Goal: Task Accomplishment & Management: Manage account settings

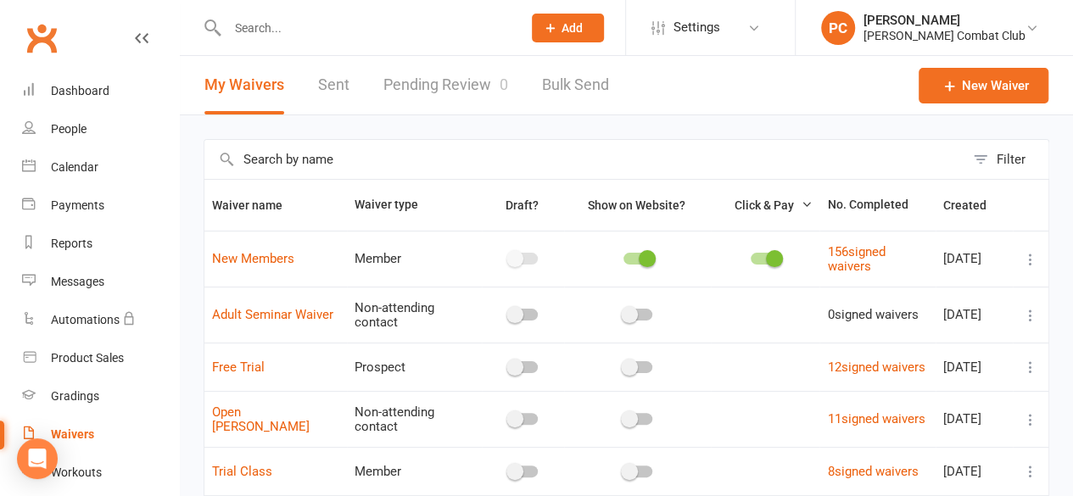
click at [244, 35] on input "text" at bounding box center [366, 28] width 288 height 24
click at [78, 360] on div "Product Sales" at bounding box center [87, 358] width 73 height 14
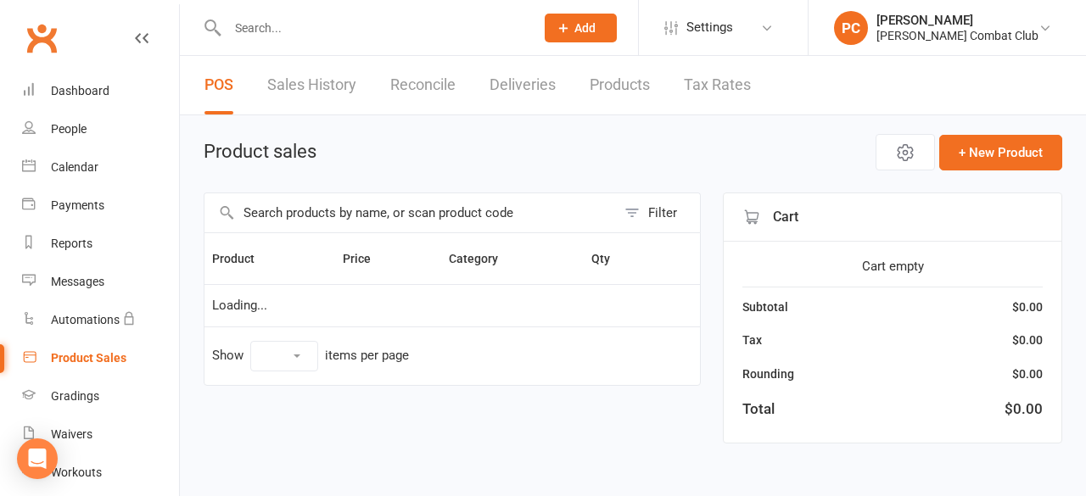
select select "100"
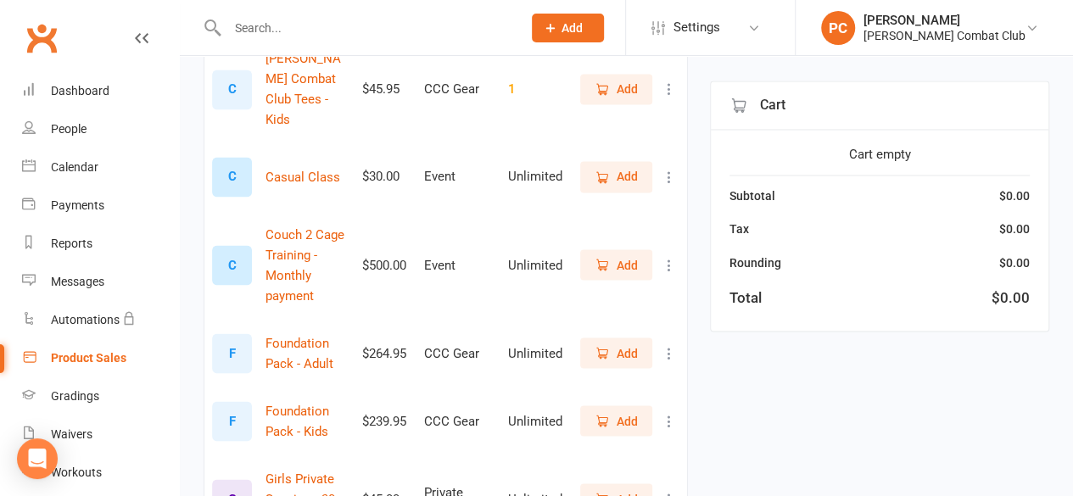
scroll to position [1443, 0]
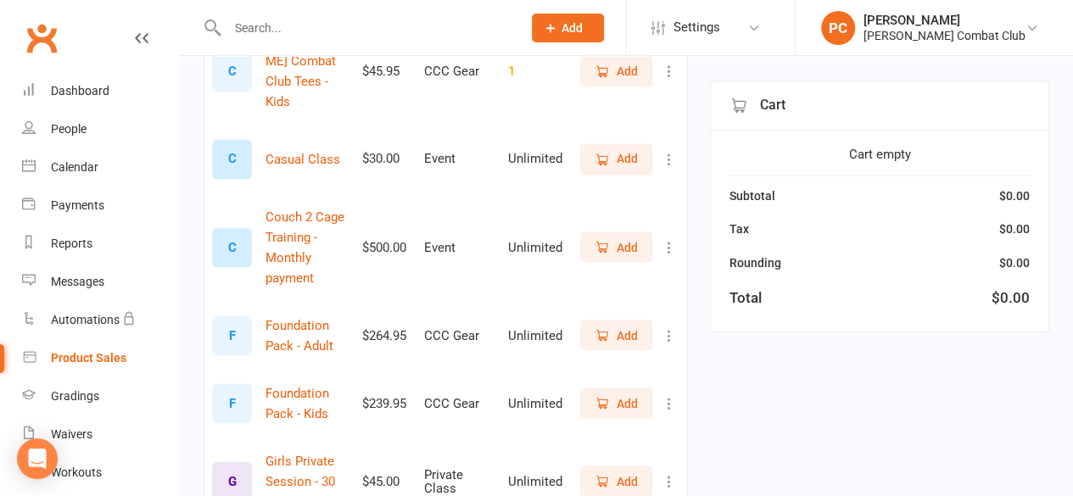
click at [631, 472] on span "Add" at bounding box center [627, 481] width 21 height 19
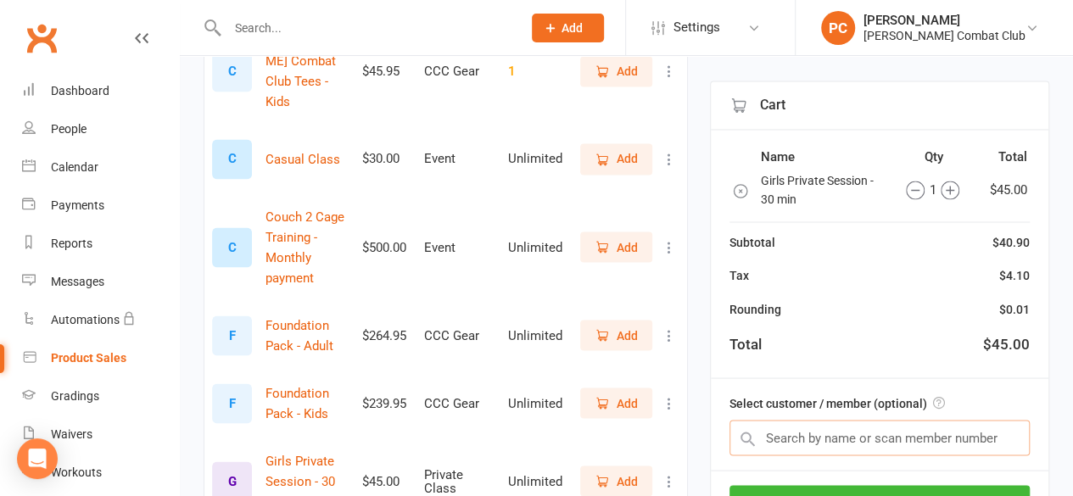
click at [835, 434] on input "text" at bounding box center [880, 438] width 300 height 36
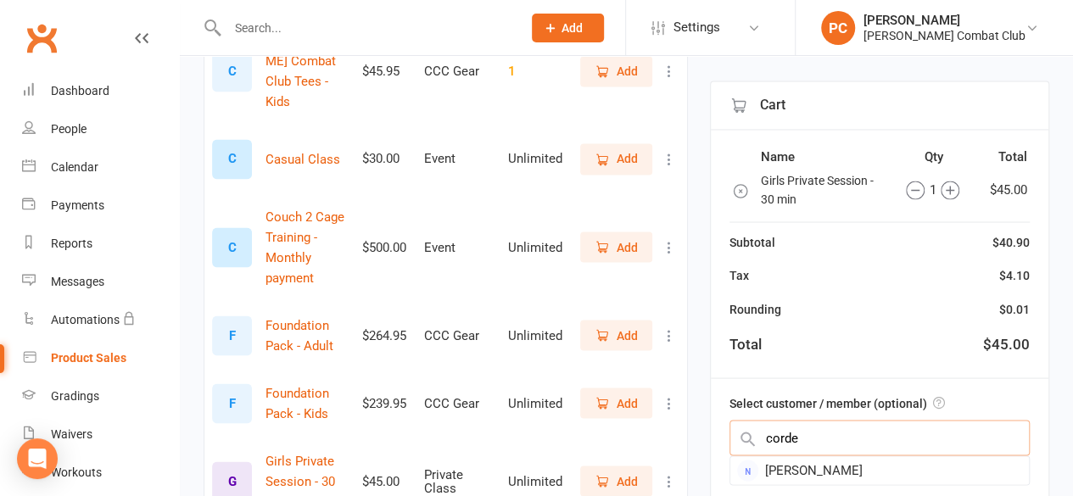
type input "cordel"
click at [837, 475] on div "Cordelia Shoesmith" at bounding box center [880, 471] width 299 height 28
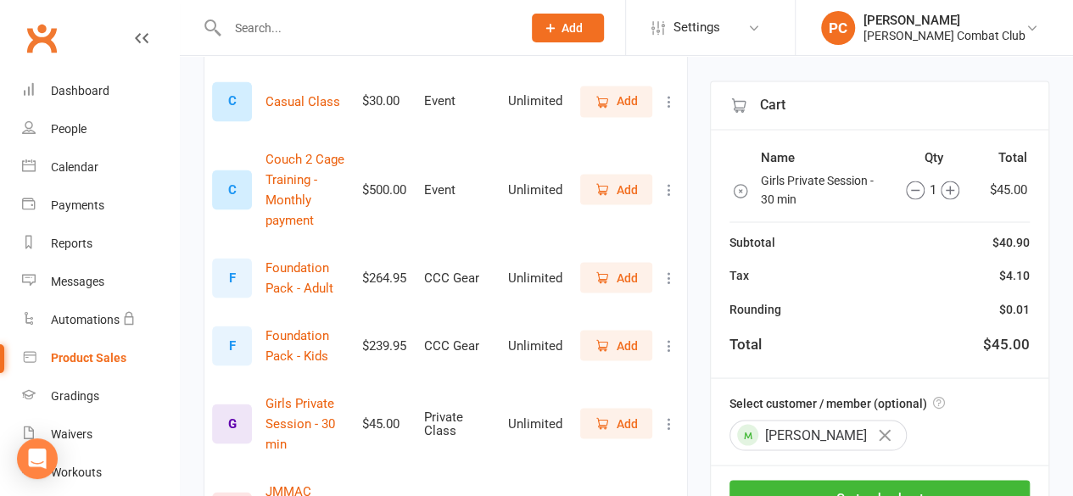
scroll to position [1527, 0]
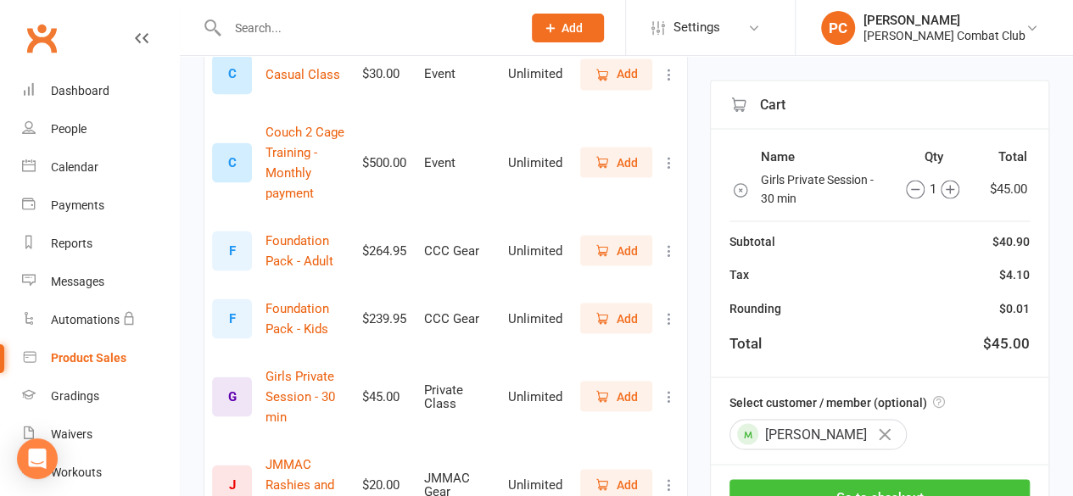
click at [883, 485] on button "Go to checkout" at bounding box center [880, 498] width 300 height 36
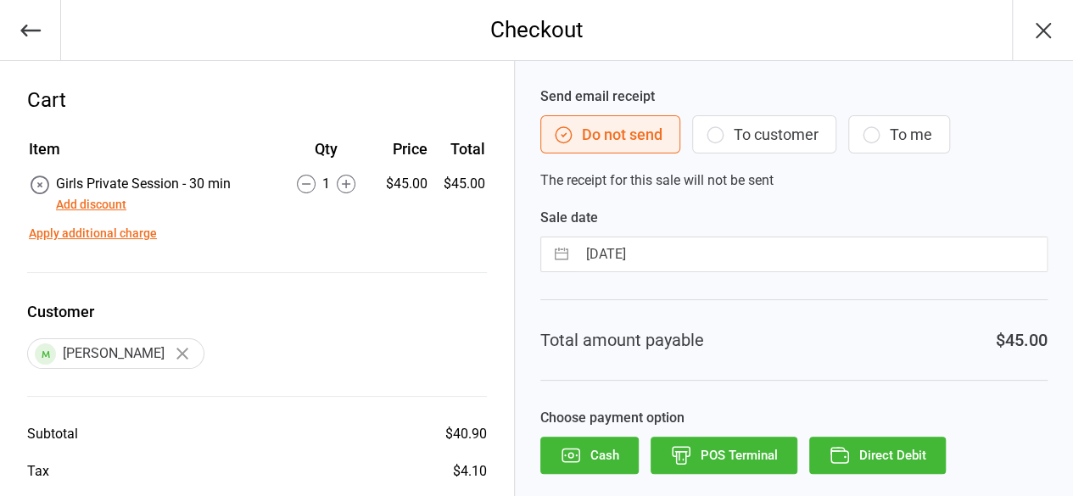
click at [599, 451] on button "Cash" at bounding box center [590, 455] width 98 height 37
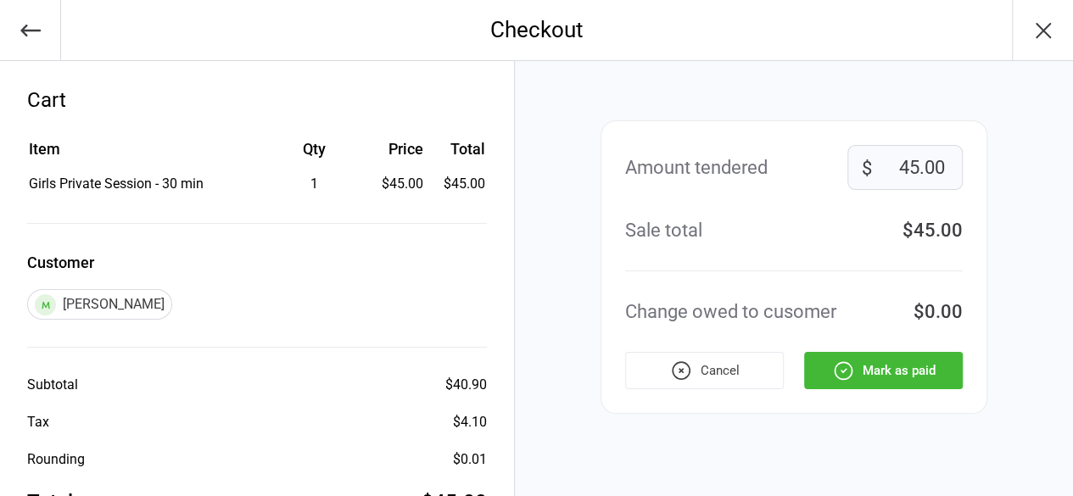
click at [910, 366] on button "Mark as paid" at bounding box center [883, 370] width 159 height 37
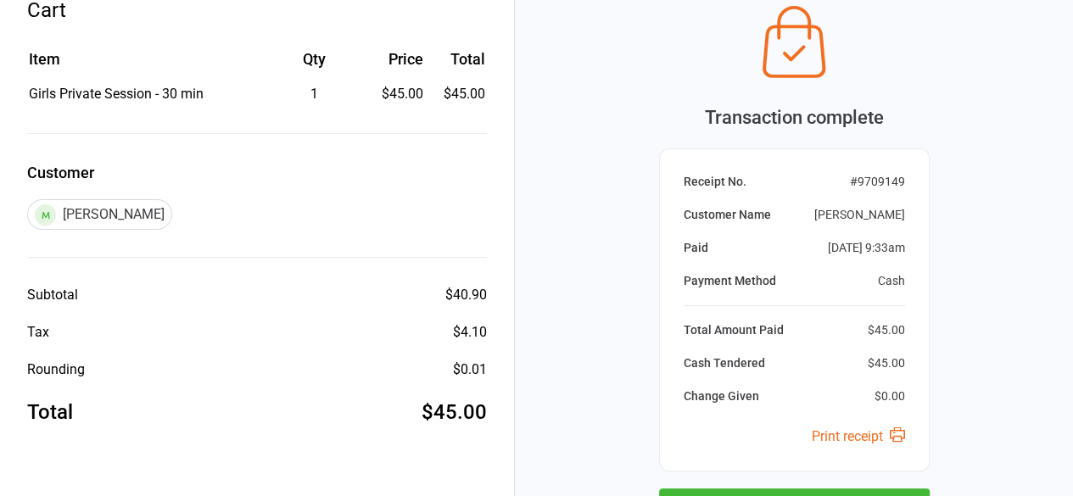
scroll to position [228, 0]
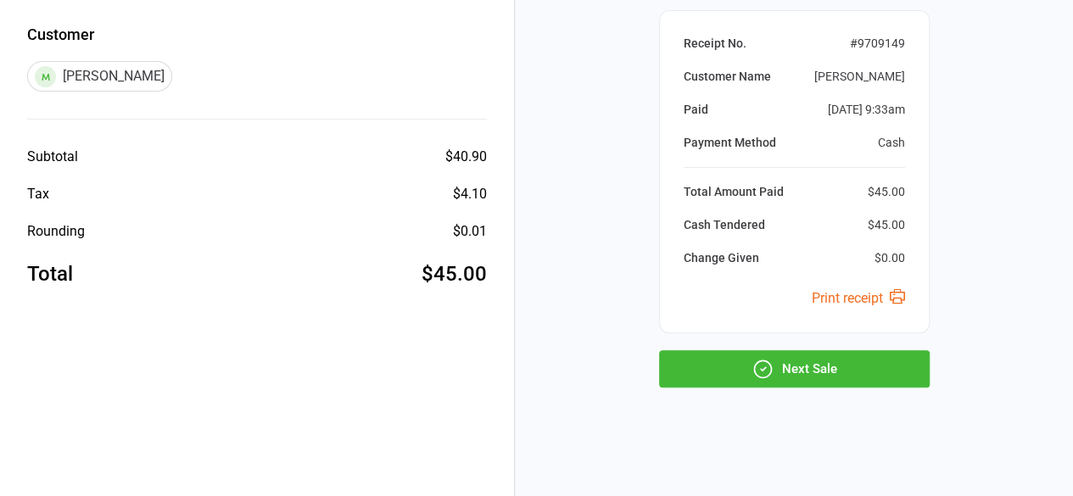
click at [869, 364] on button "Next Sale" at bounding box center [794, 368] width 271 height 37
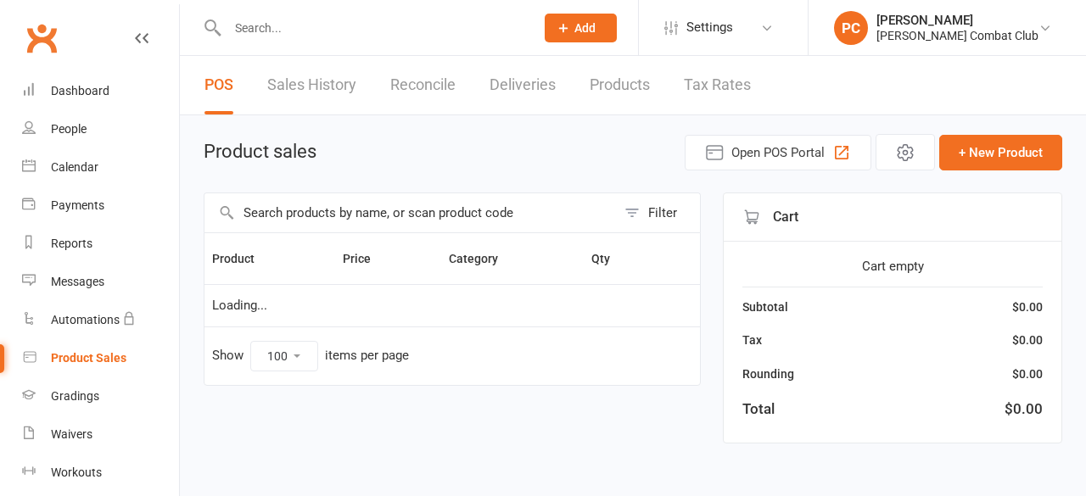
select select "100"
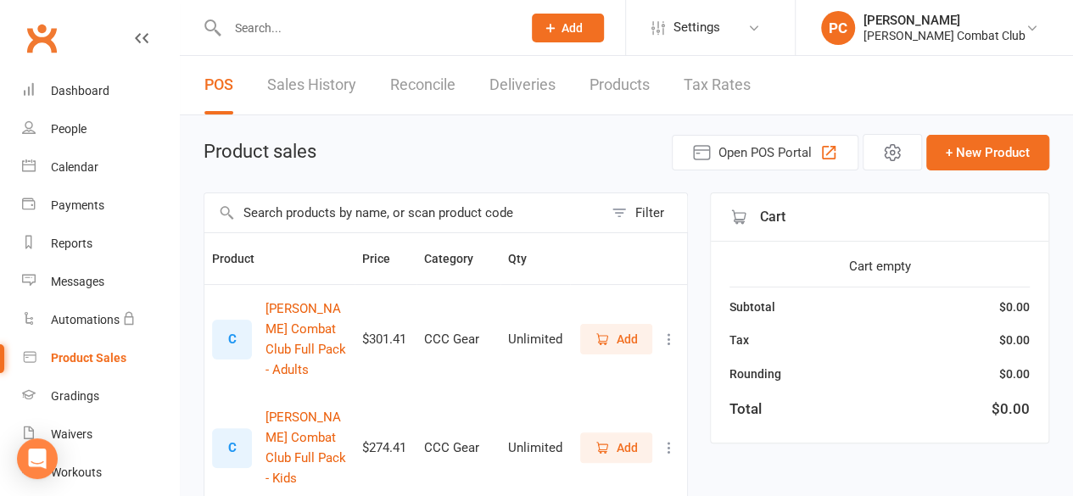
click at [257, 35] on input "text" at bounding box center [366, 28] width 288 height 24
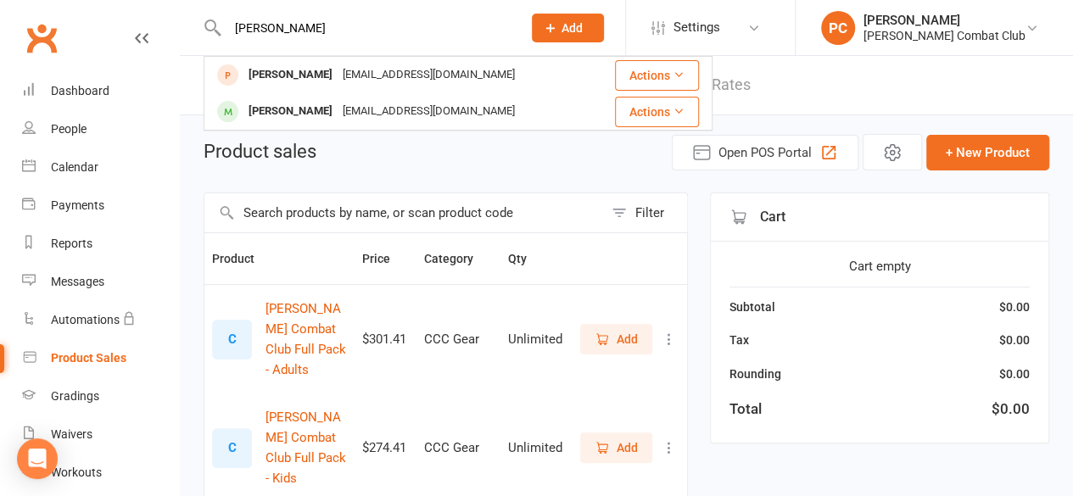
type input "[PERSON_NAME]"
click at [292, 106] on div "[PERSON_NAME]" at bounding box center [291, 111] width 94 height 25
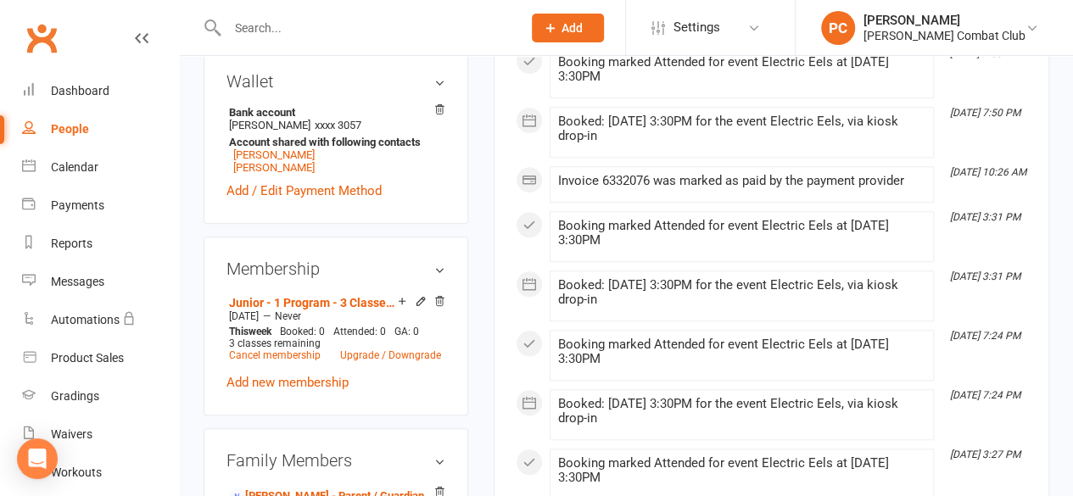
scroll to position [679, 0]
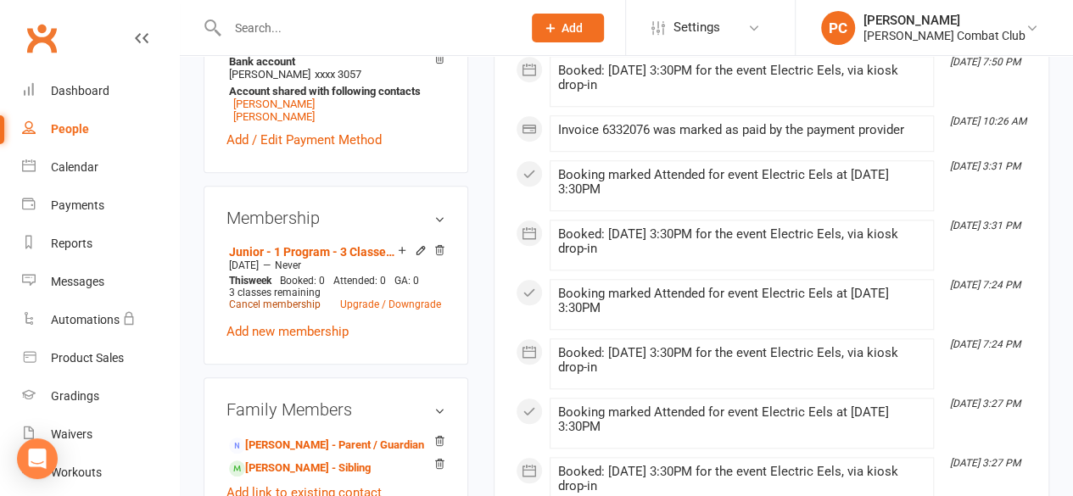
click at [291, 299] on link "Cancel membership" at bounding box center [275, 305] width 92 height 12
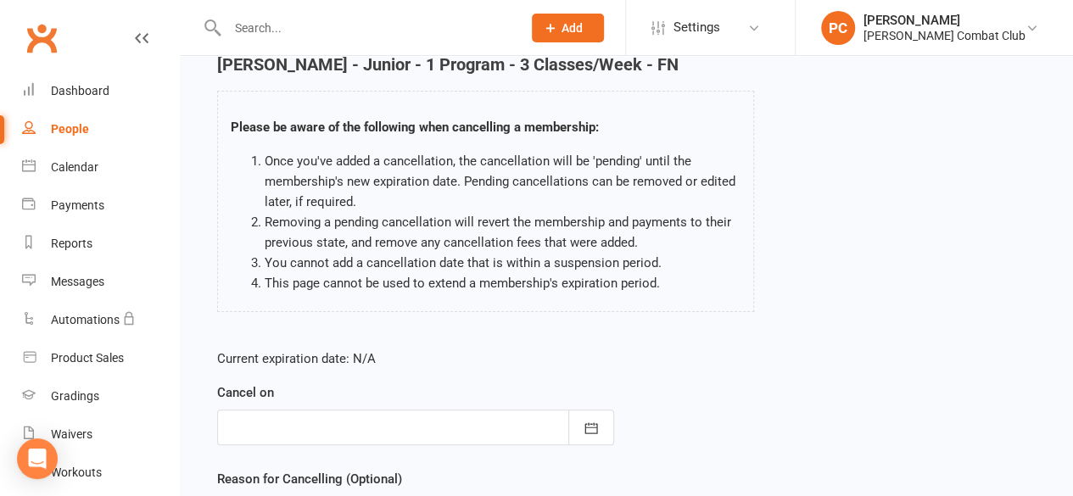
scroll to position [255, 0]
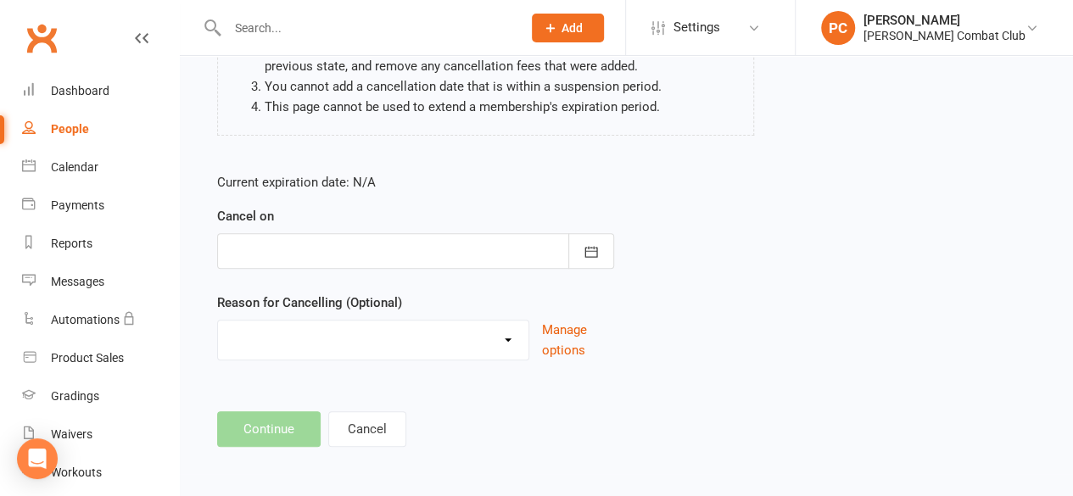
click at [325, 244] on div at bounding box center [415, 251] width 397 height 36
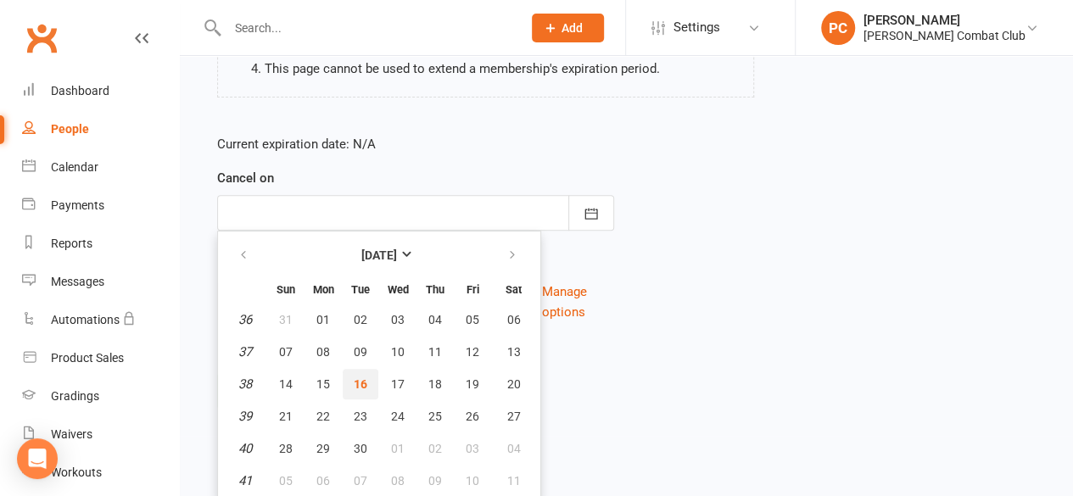
click at [360, 379] on span "16" at bounding box center [361, 385] width 14 height 14
type input "[DATE]"
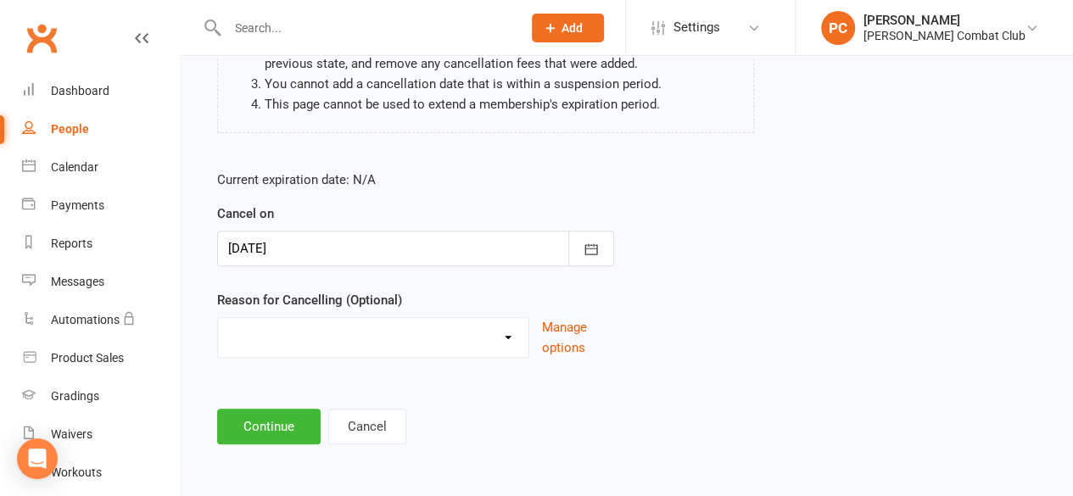
scroll to position [255, 0]
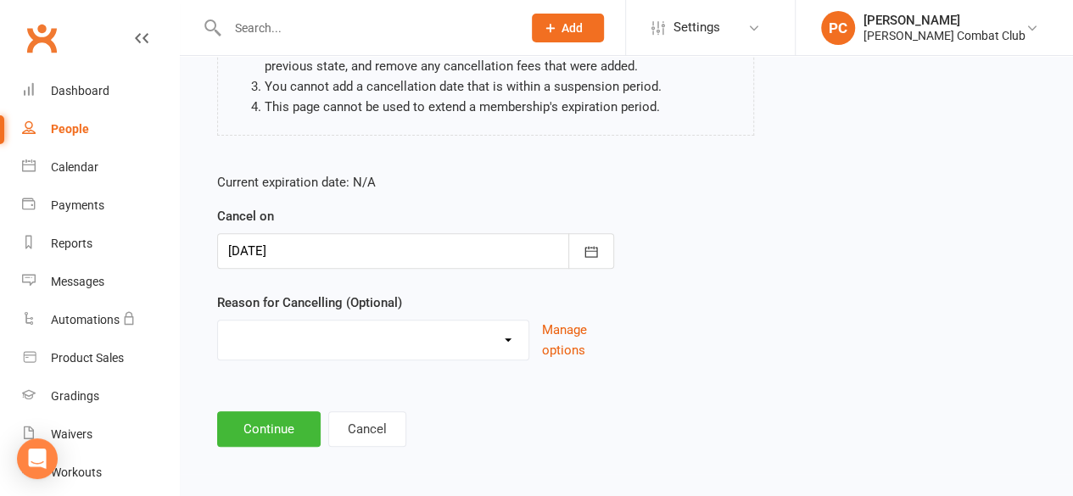
click at [351, 337] on select "Holiday Injury Other reason" at bounding box center [373, 338] width 311 height 34
select select "2"
click at [218, 321] on select "Holiday Injury Other reason" at bounding box center [373, 338] width 311 height 34
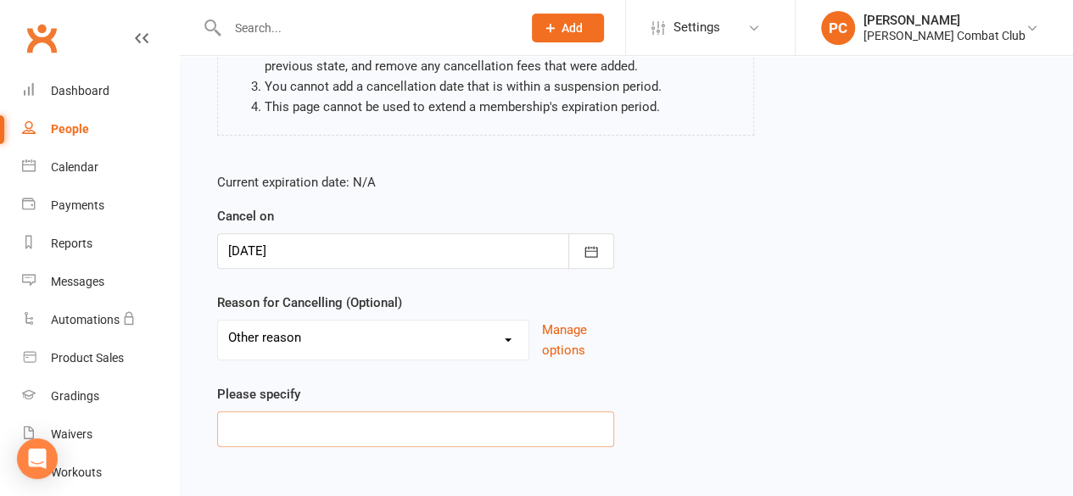
click at [345, 423] on input at bounding box center [415, 430] width 397 height 36
type input "Lack of time"
click at [636, 373] on div "Current expiration date: N/A Cancel on [DATE] [DATE] Sun Mon Tue Wed Thu Fri Sa…" at bounding box center [627, 315] width 844 height 311
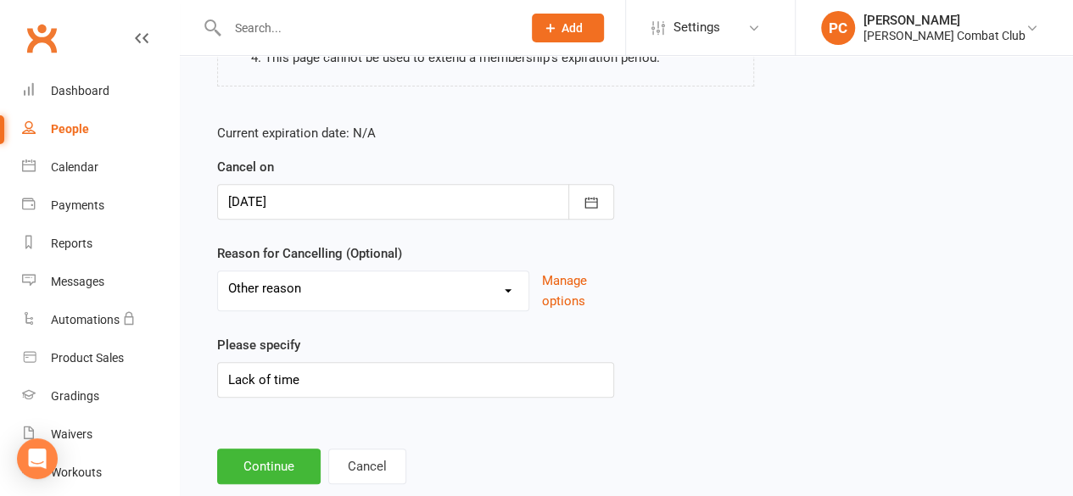
scroll to position [341, 0]
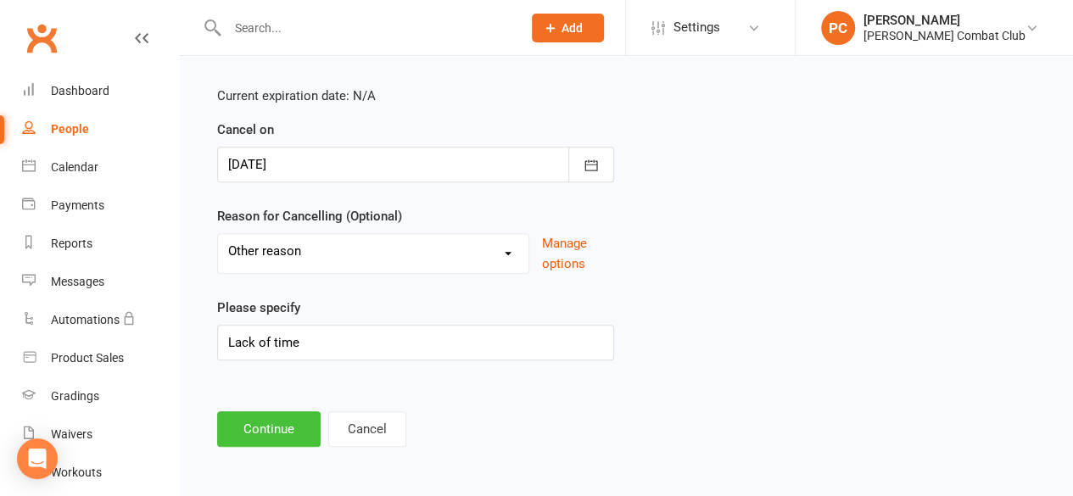
click at [282, 420] on button "Continue" at bounding box center [269, 430] width 104 height 36
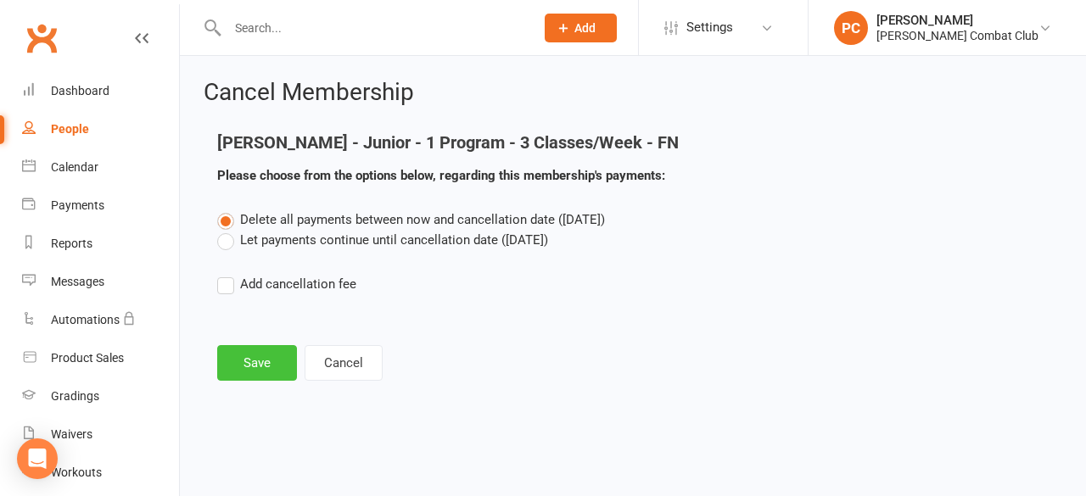
click at [265, 361] on button "Save" at bounding box center [257, 363] width 80 height 36
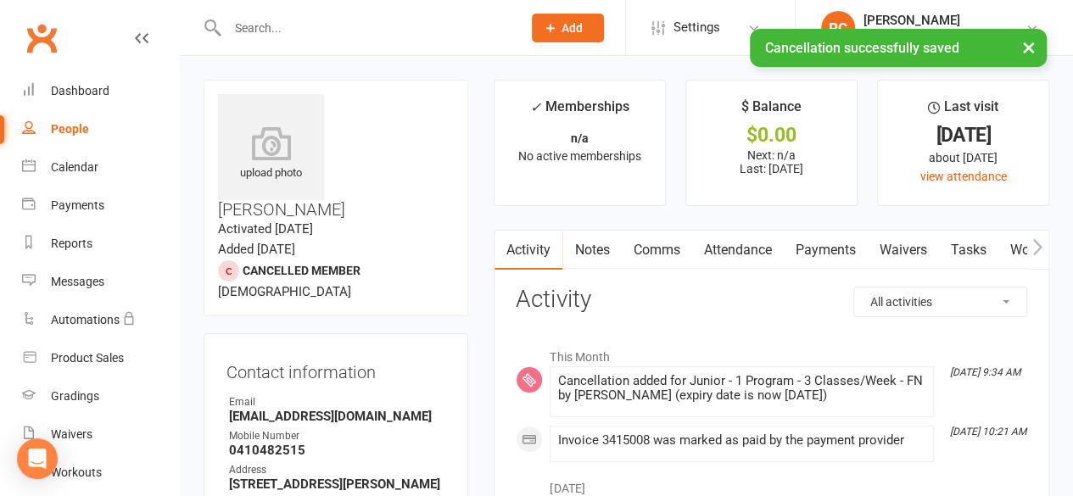
click at [272, 29] on div "× Cancellation successfully saved" at bounding box center [525, 29] width 1051 height 0
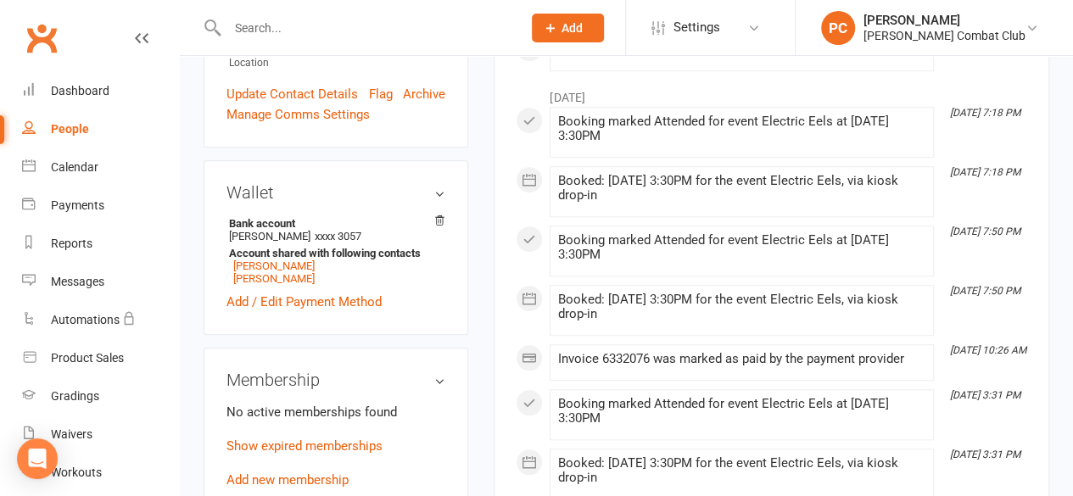
scroll to position [679, 0]
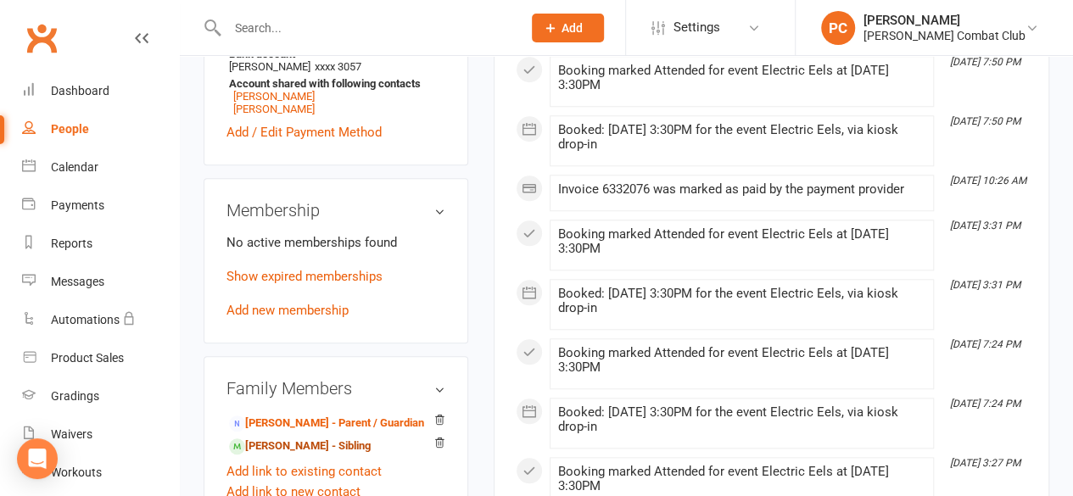
click at [290, 438] on link "[PERSON_NAME] - Sibling" at bounding box center [300, 447] width 142 height 18
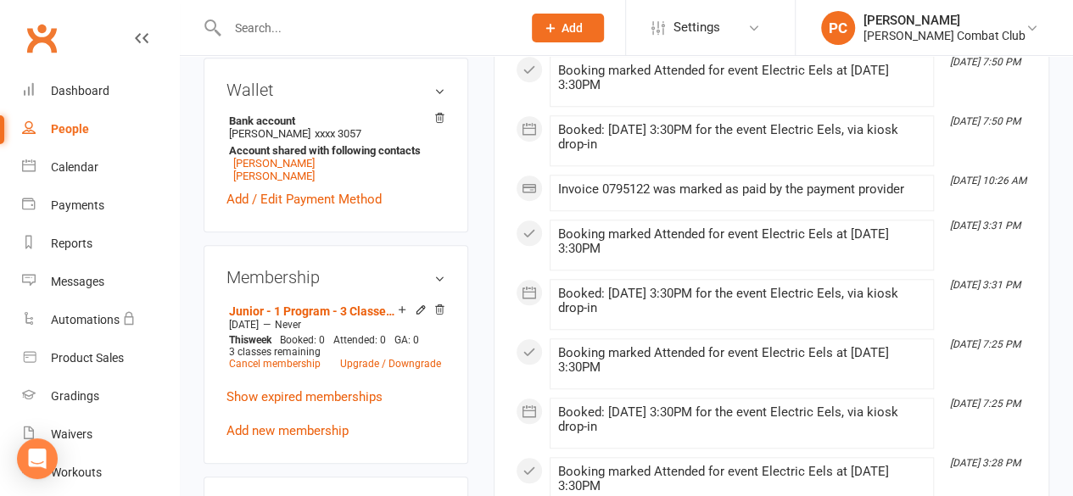
scroll to position [594, 0]
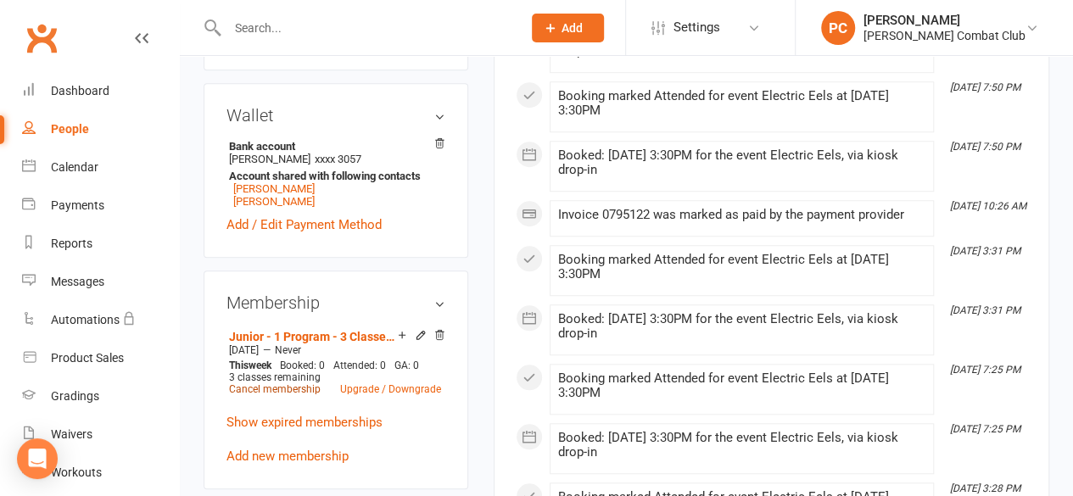
click at [299, 384] on link "Cancel membership" at bounding box center [275, 390] width 92 height 12
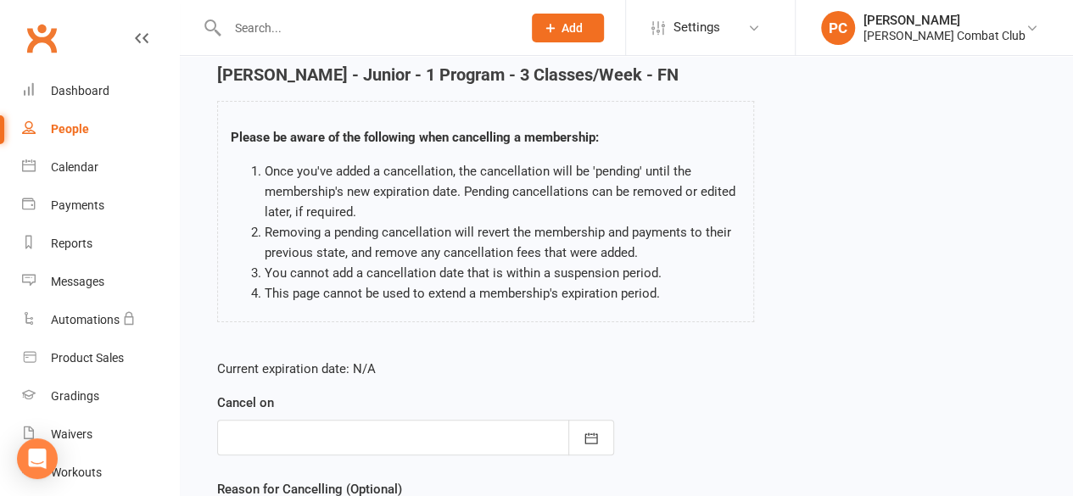
scroll to position [170, 0]
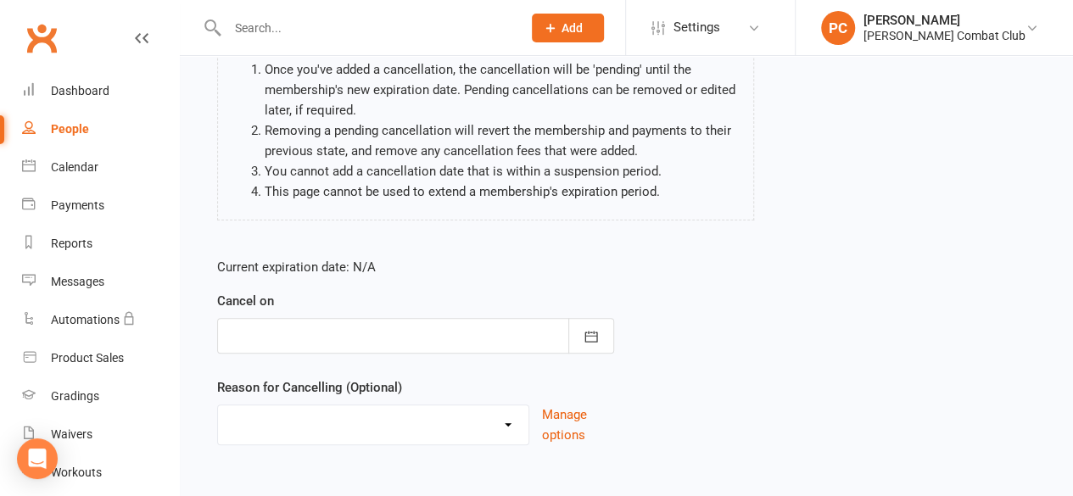
click at [309, 342] on div at bounding box center [415, 336] width 397 height 36
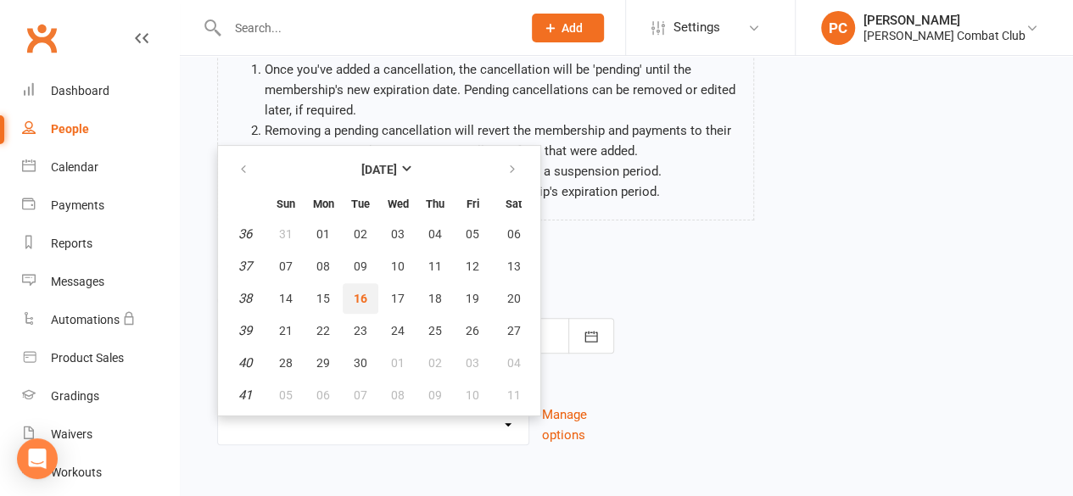
click at [358, 294] on span "16" at bounding box center [361, 299] width 14 height 14
type input "[DATE]"
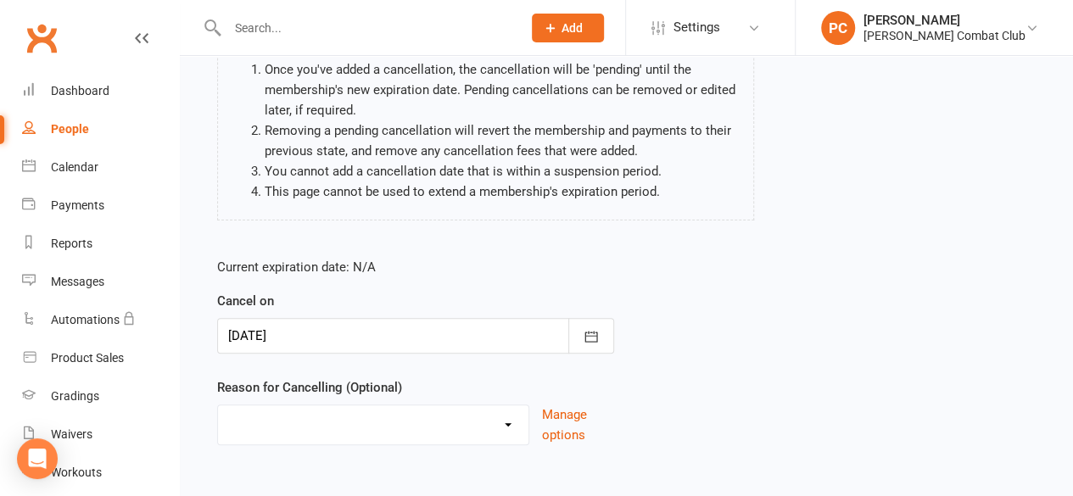
click at [350, 409] on select "Holiday Injury Other reason" at bounding box center [373, 423] width 311 height 34
select select "2"
click at [218, 406] on select "Holiday Injury Other reason" at bounding box center [373, 423] width 311 height 34
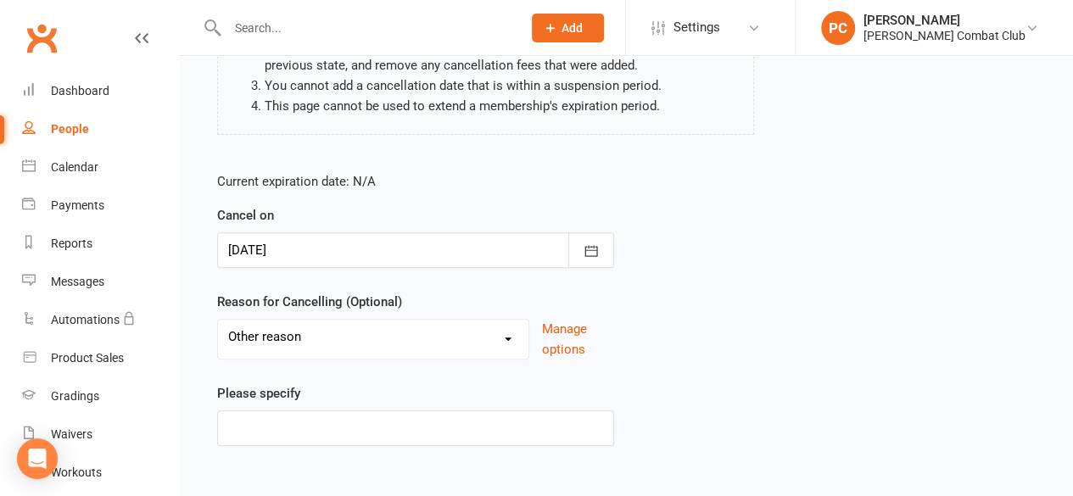
scroll to position [341, 0]
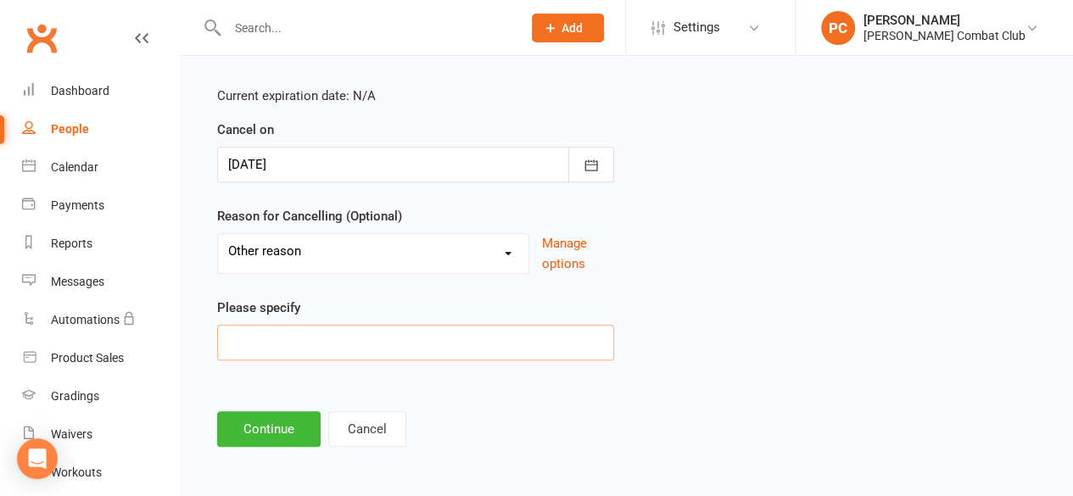
click at [309, 337] on input at bounding box center [415, 343] width 397 height 36
type input "Lack of time"
click at [299, 420] on button "Continue" at bounding box center [269, 430] width 104 height 36
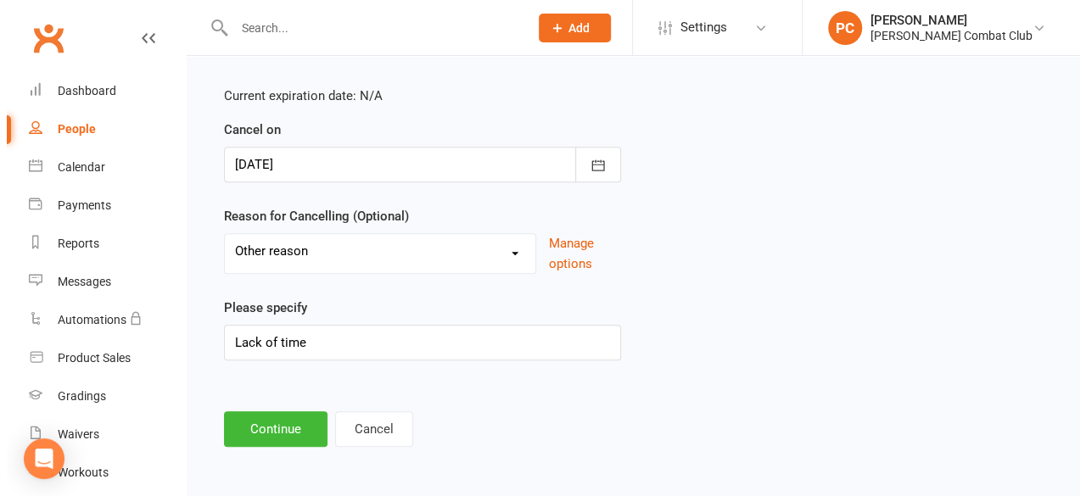
scroll to position [0, 0]
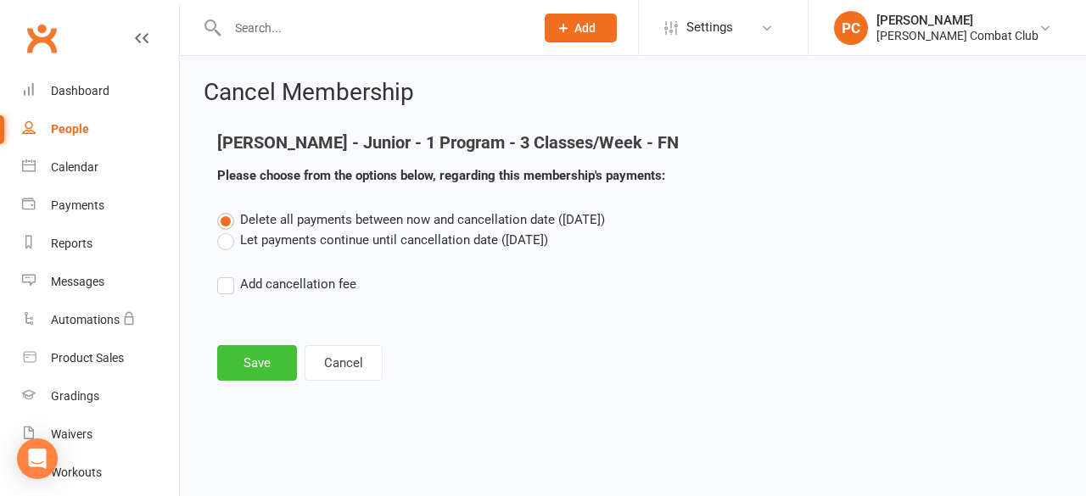
click at [283, 357] on button "Save" at bounding box center [257, 363] width 80 height 36
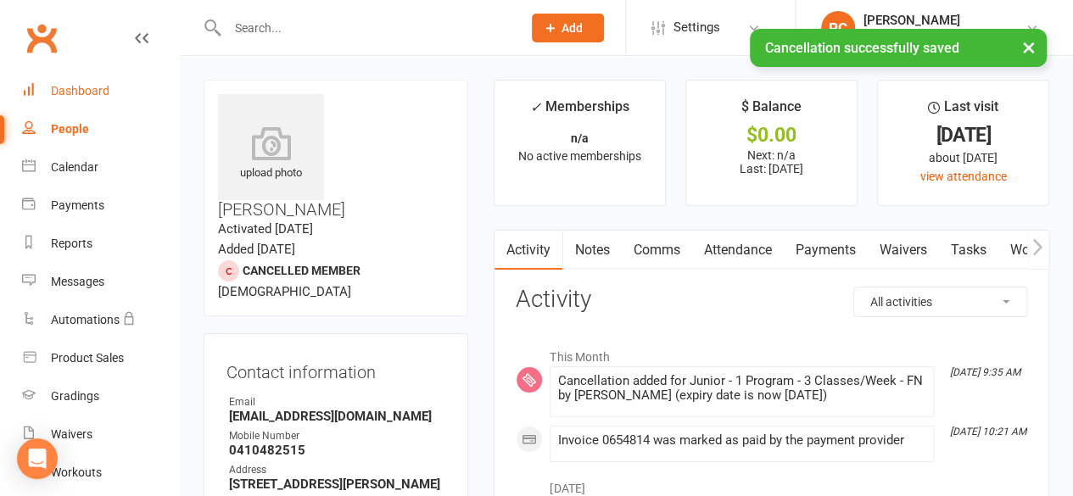
click at [75, 82] on link "Dashboard" at bounding box center [100, 91] width 157 height 38
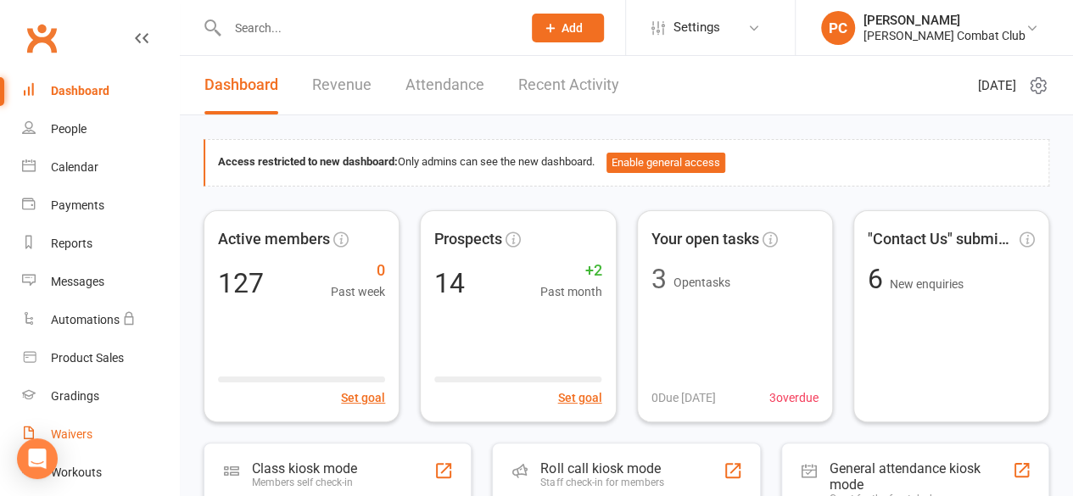
click at [78, 437] on div "Waivers" at bounding box center [72, 435] width 42 height 14
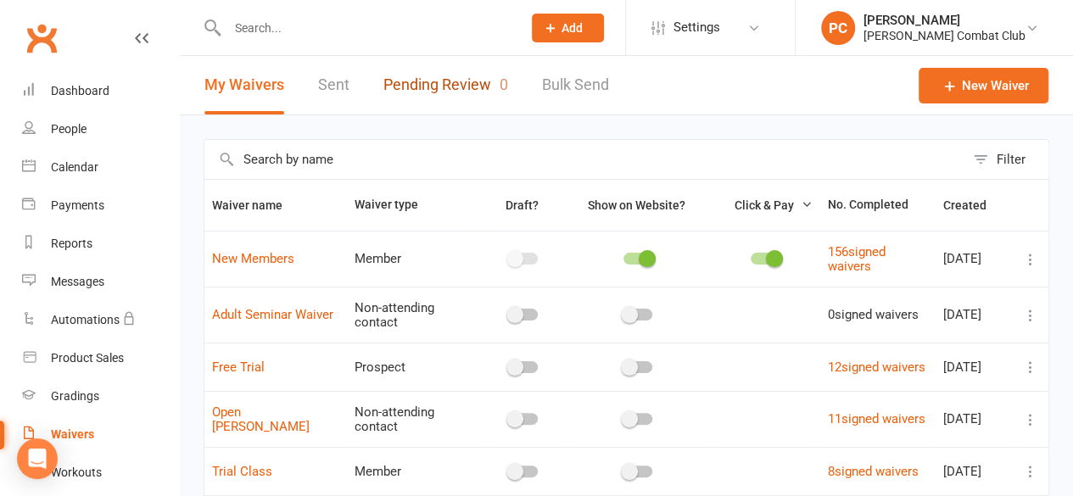
click at [446, 77] on link "Pending Review 0" at bounding box center [446, 85] width 125 height 59
